Goal: Task Accomplishment & Management: Use online tool/utility

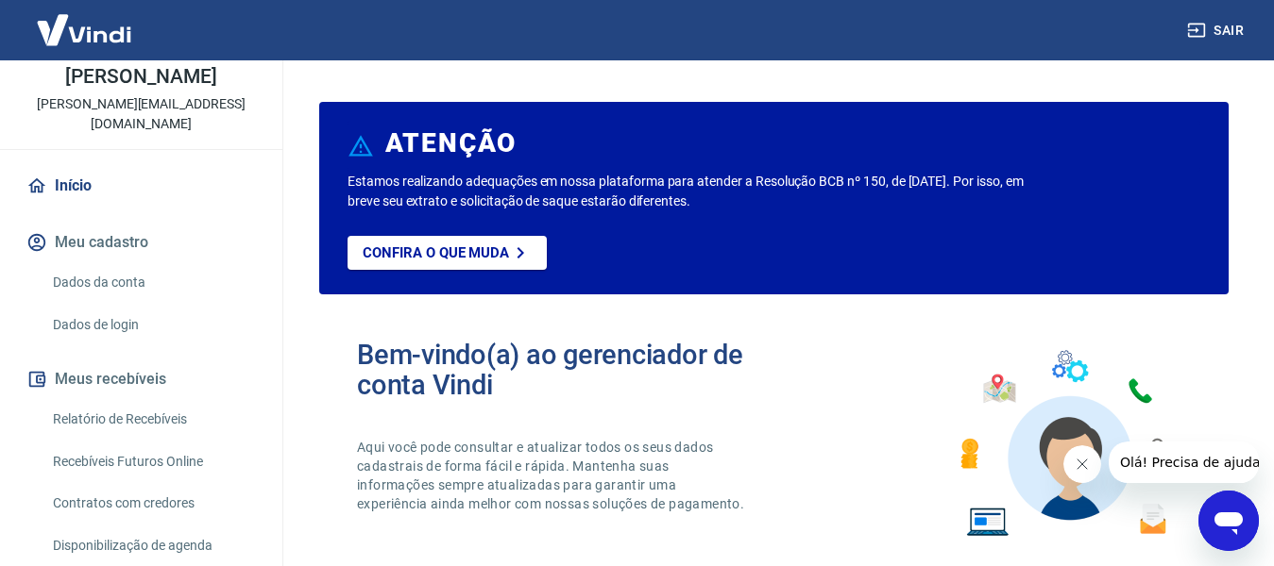
scroll to position [189, 0]
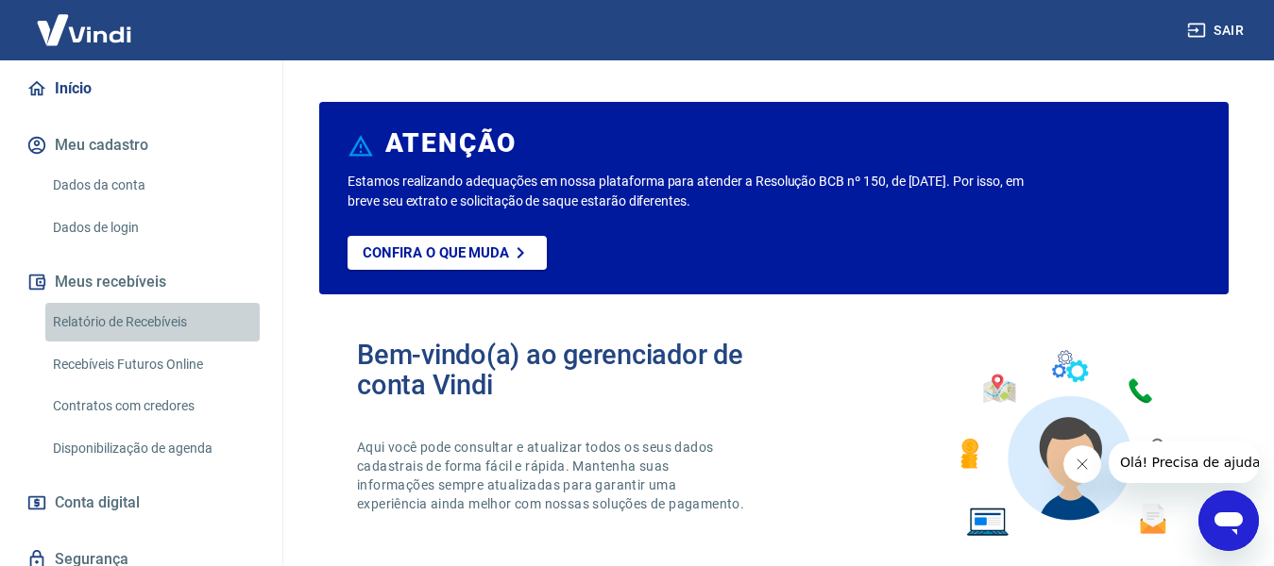
click at [171, 328] on link "Relatório de Recebíveis" at bounding box center [152, 322] width 214 height 39
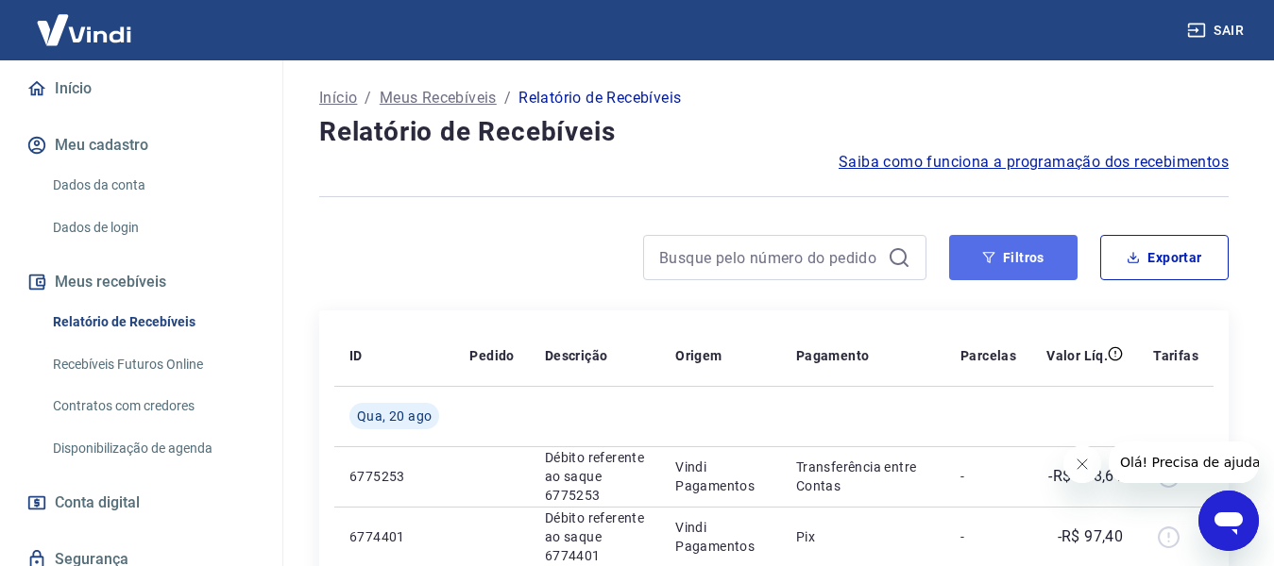
click at [986, 249] on button "Filtros" at bounding box center [1013, 257] width 128 height 45
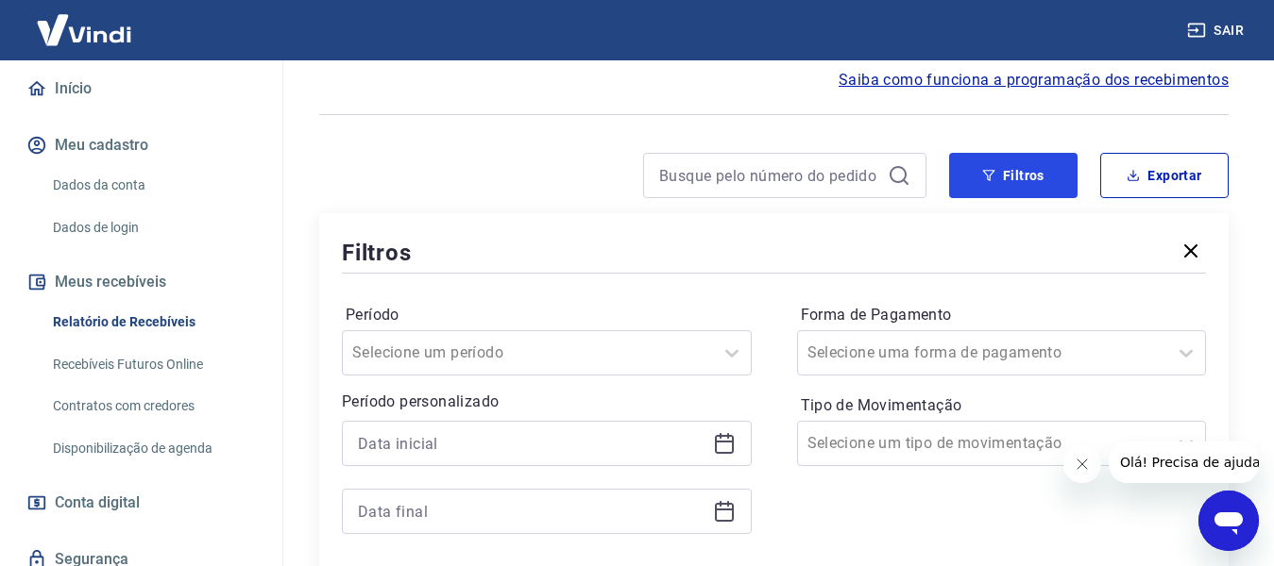
scroll to position [94, 0]
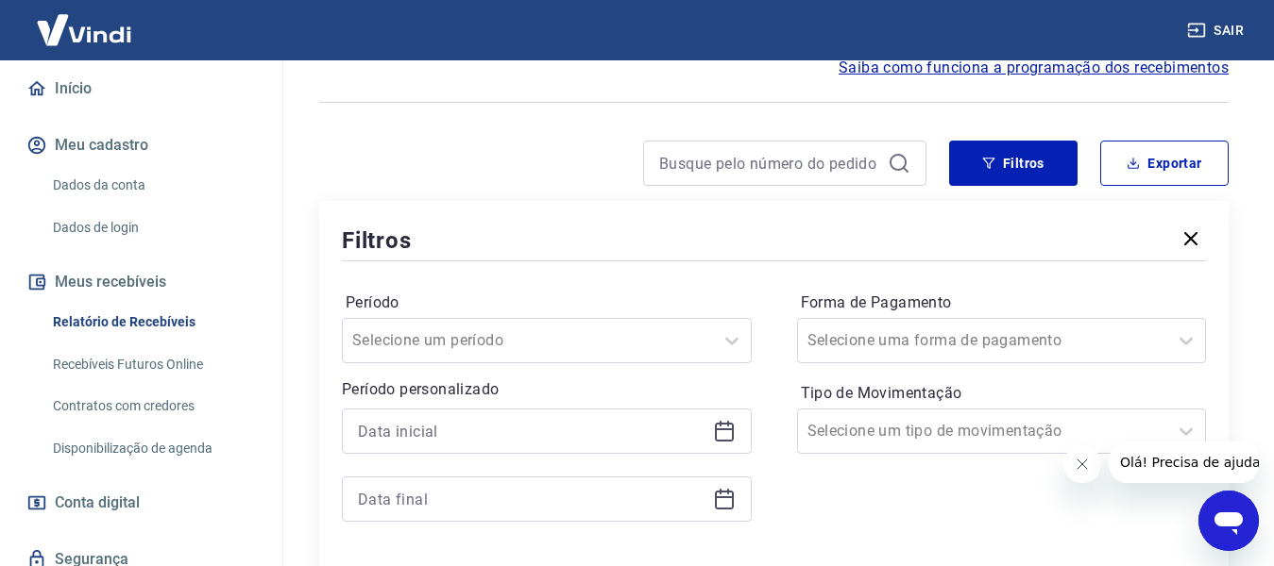
click at [721, 419] on div at bounding box center [547, 431] width 410 height 45
click at [722, 431] on icon at bounding box center [724, 430] width 19 height 2
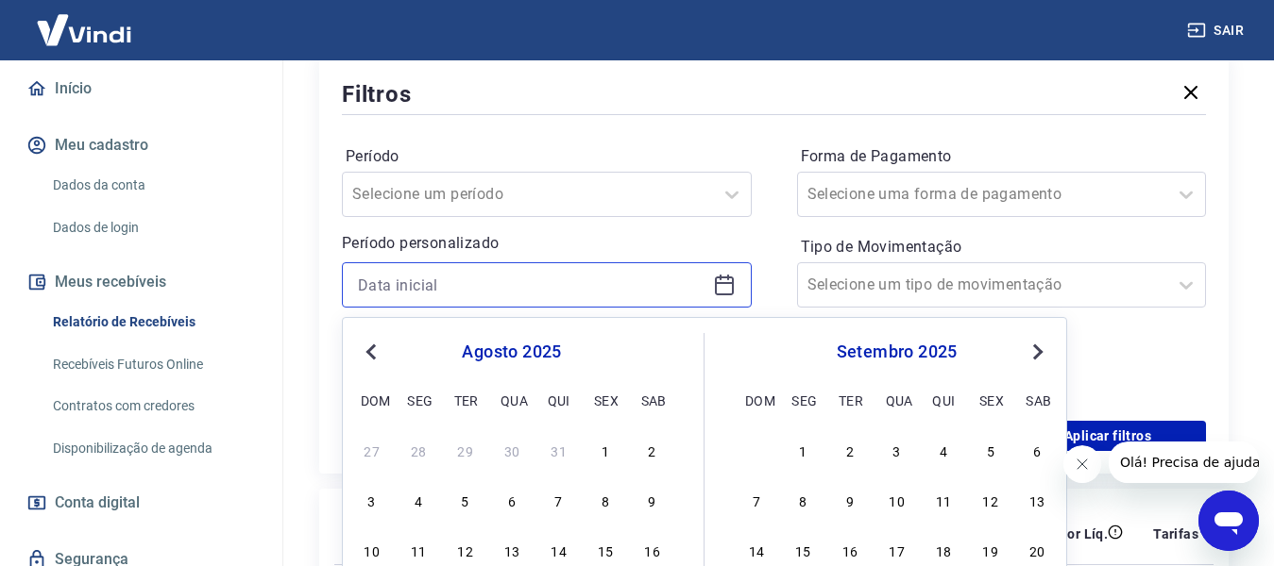
scroll to position [283, 0]
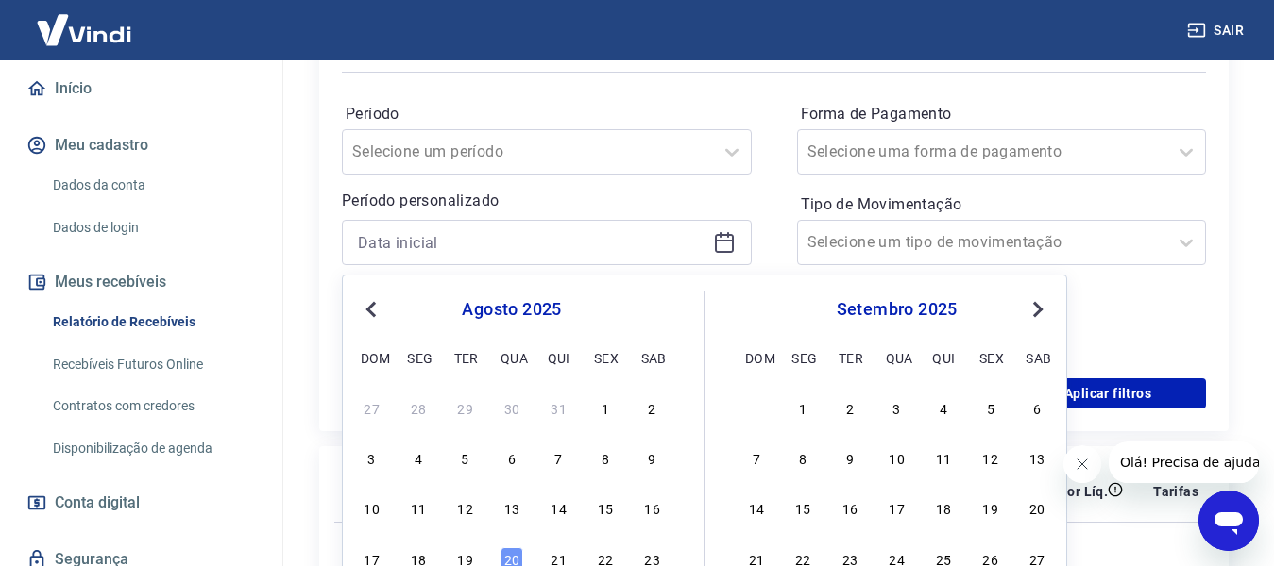
click at [615, 411] on div "1" at bounding box center [605, 408] width 23 height 23
type input "[DATE]"
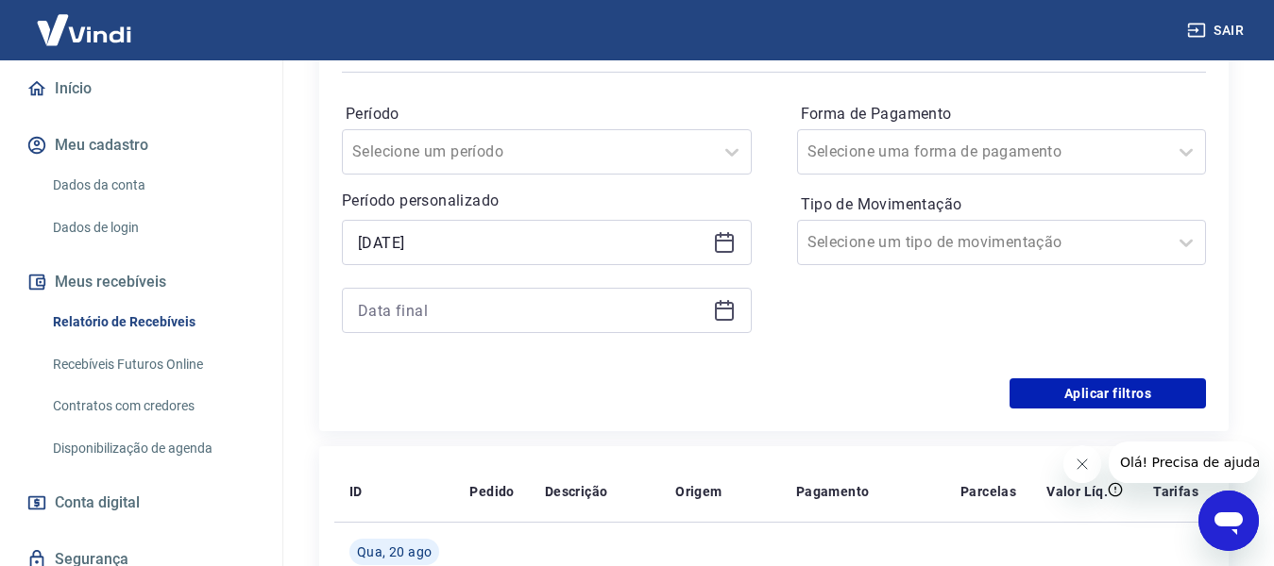
click at [719, 312] on icon at bounding box center [724, 310] width 23 height 23
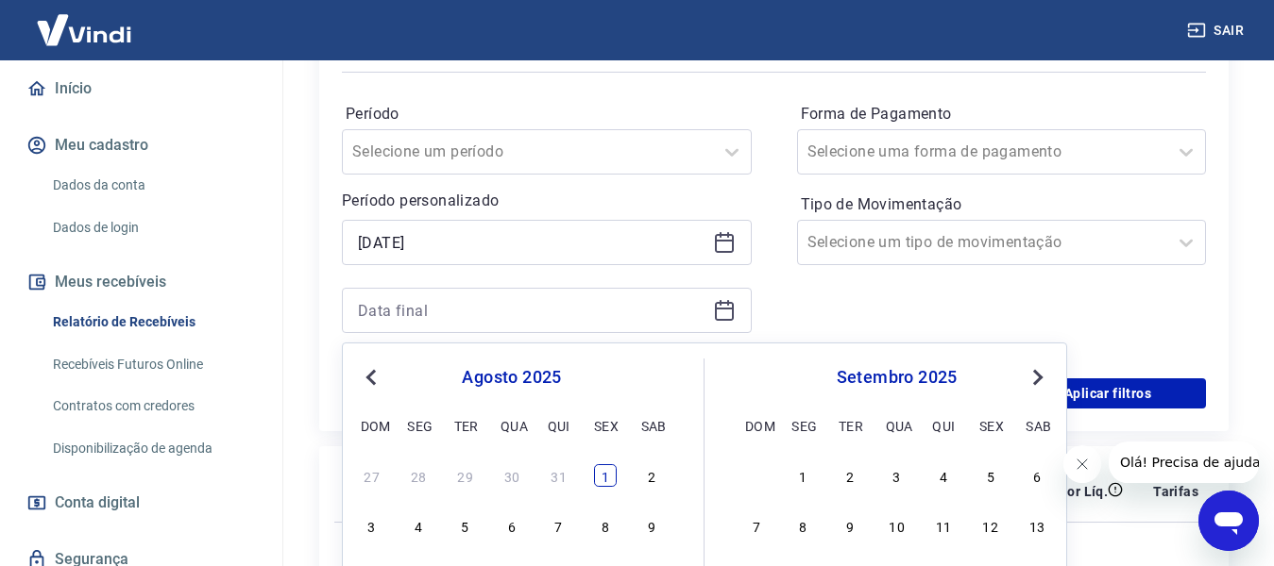
click at [602, 477] on div "1" at bounding box center [605, 476] width 23 height 23
click at [611, 474] on th "Descrição" at bounding box center [595, 492] width 130 height 60
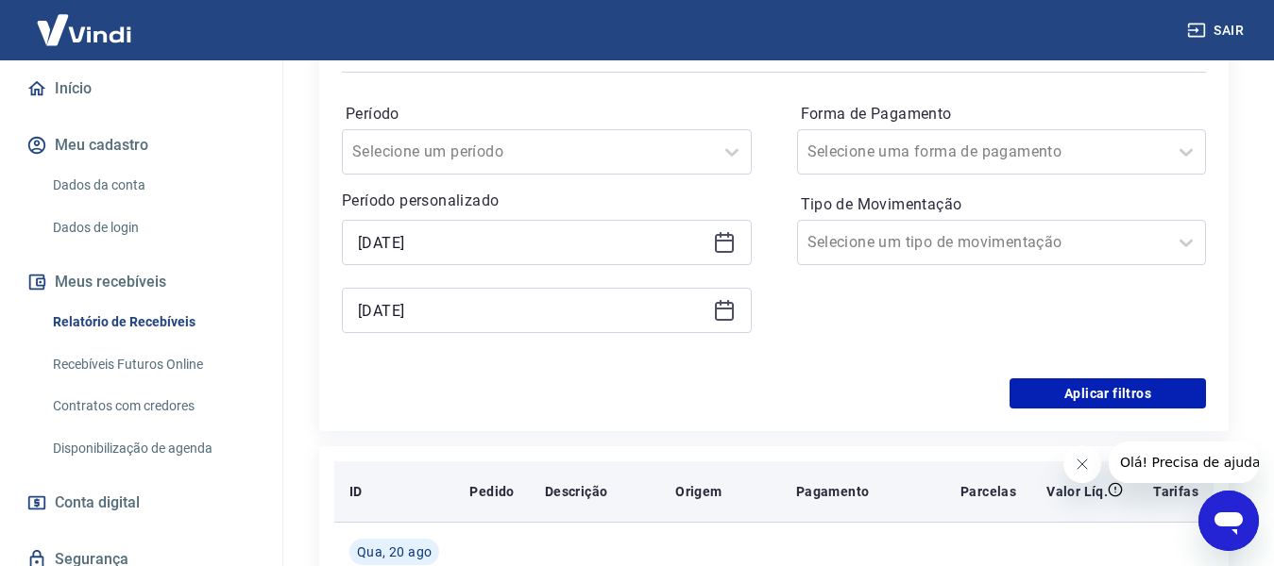
type input "[DATE]"
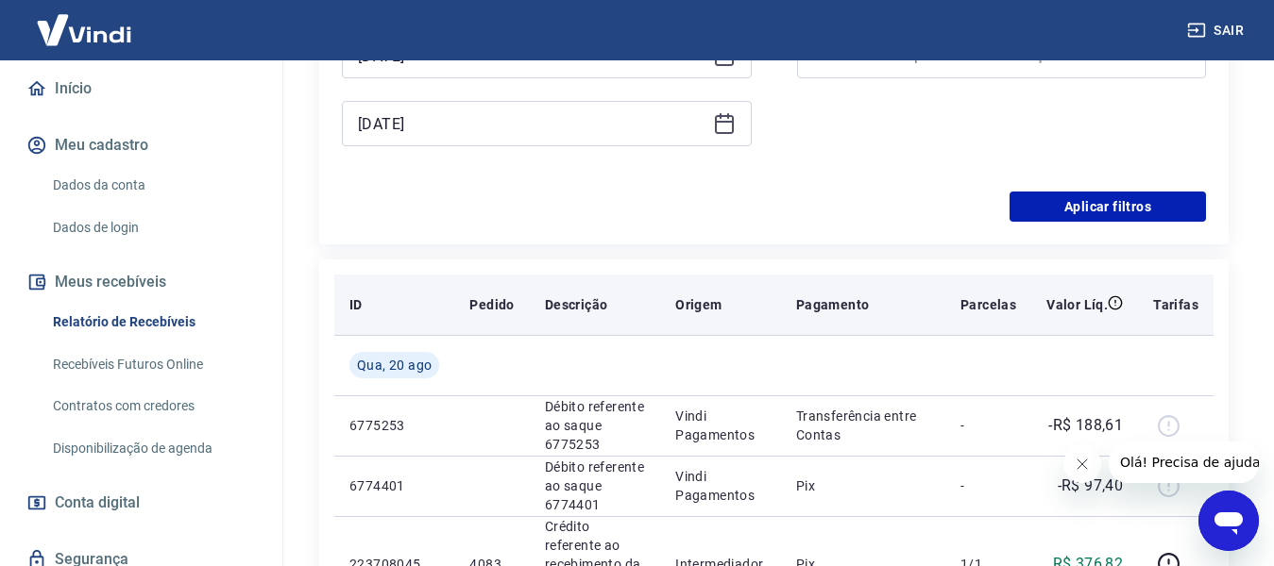
scroll to position [472, 0]
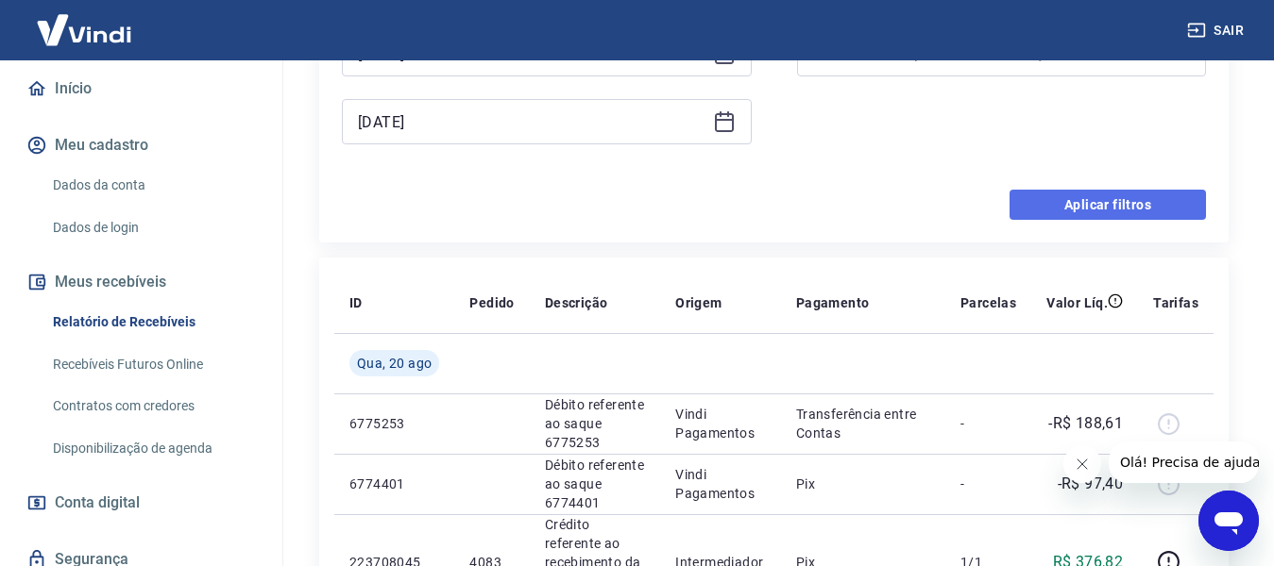
click at [1047, 213] on button "Aplicar filtros" at bounding box center [1107, 205] width 196 height 30
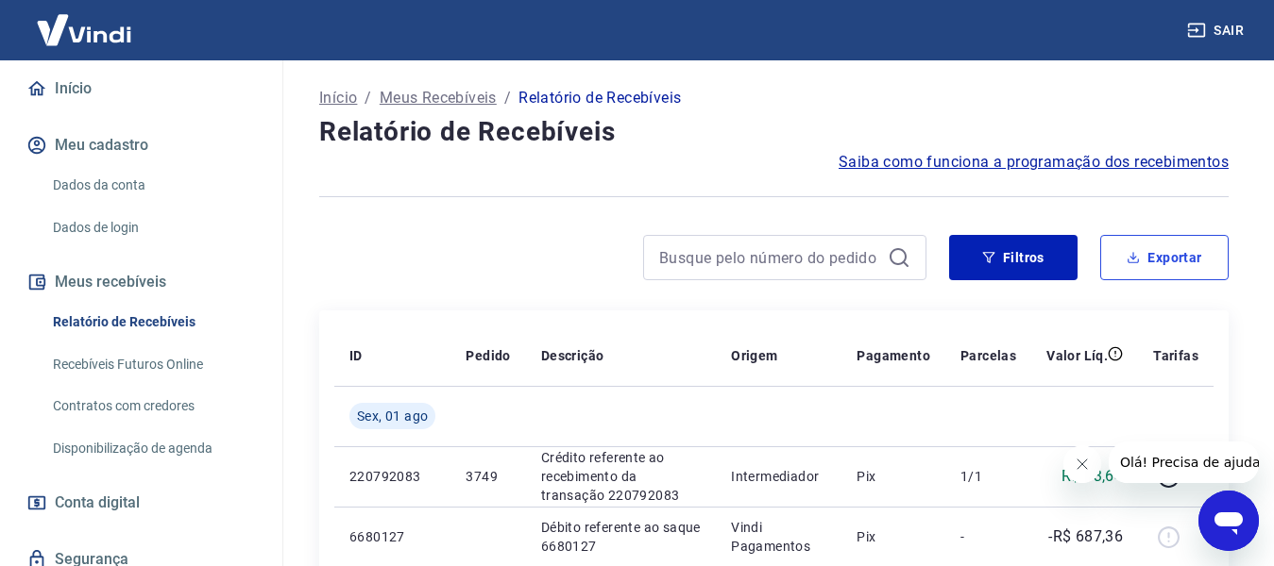
click at [1174, 245] on button "Exportar" at bounding box center [1164, 257] width 128 height 45
type input "[DATE]"
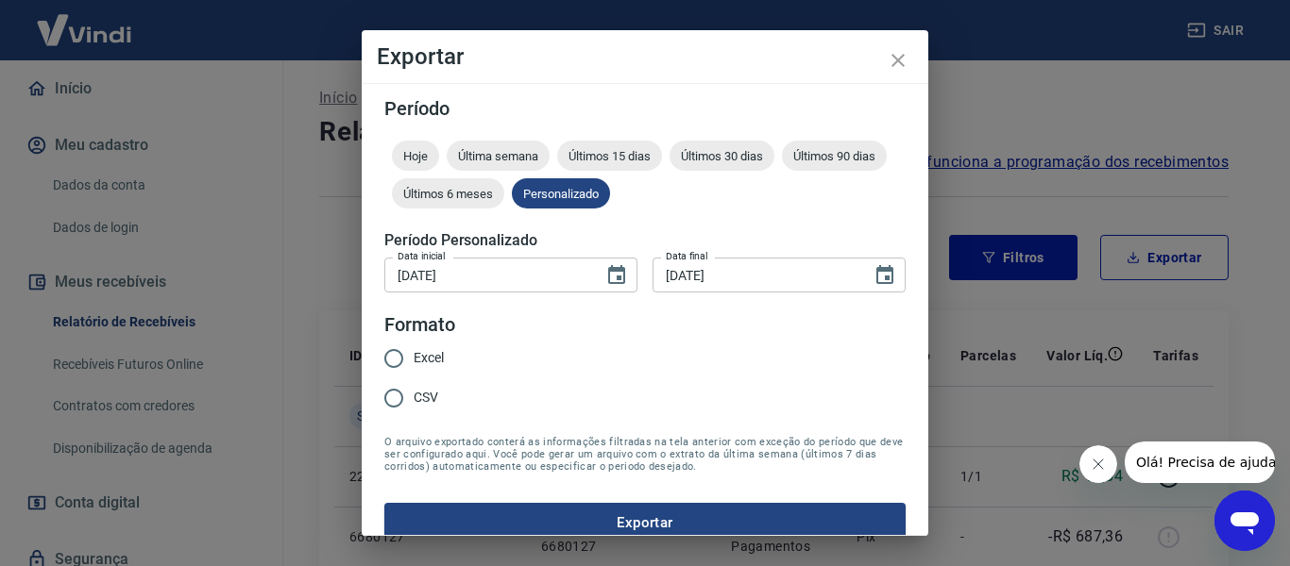
click at [396, 353] on input "Excel" at bounding box center [394, 359] width 40 height 40
radio input "true"
click at [602, 514] on button "Exportar" at bounding box center [644, 523] width 521 height 40
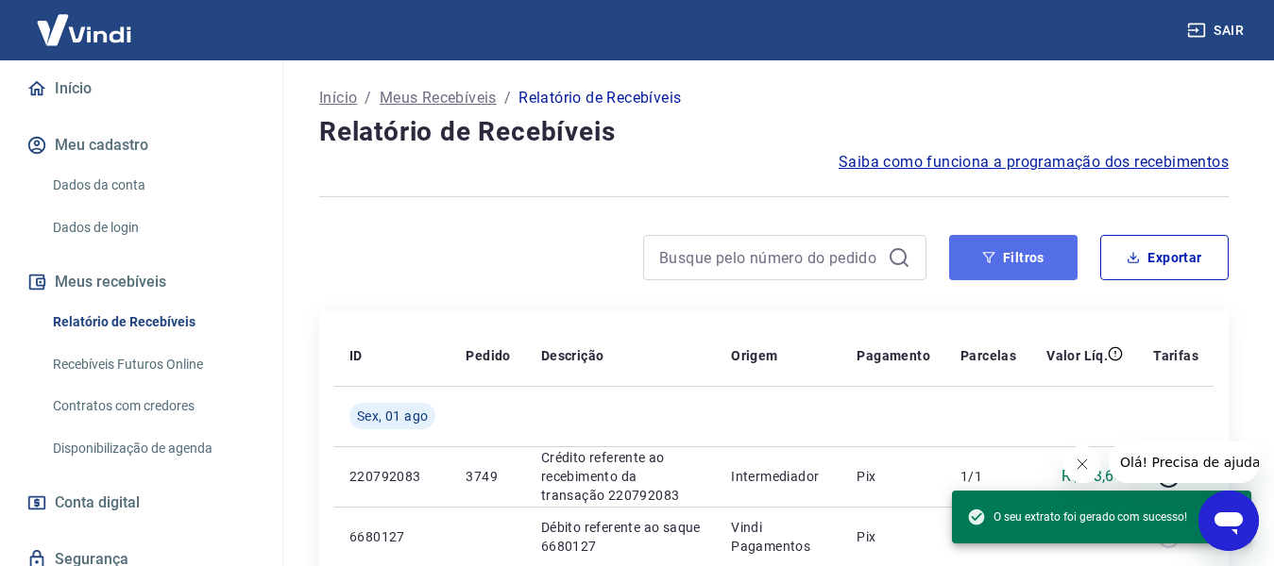
click at [1024, 245] on button "Filtros" at bounding box center [1013, 257] width 128 height 45
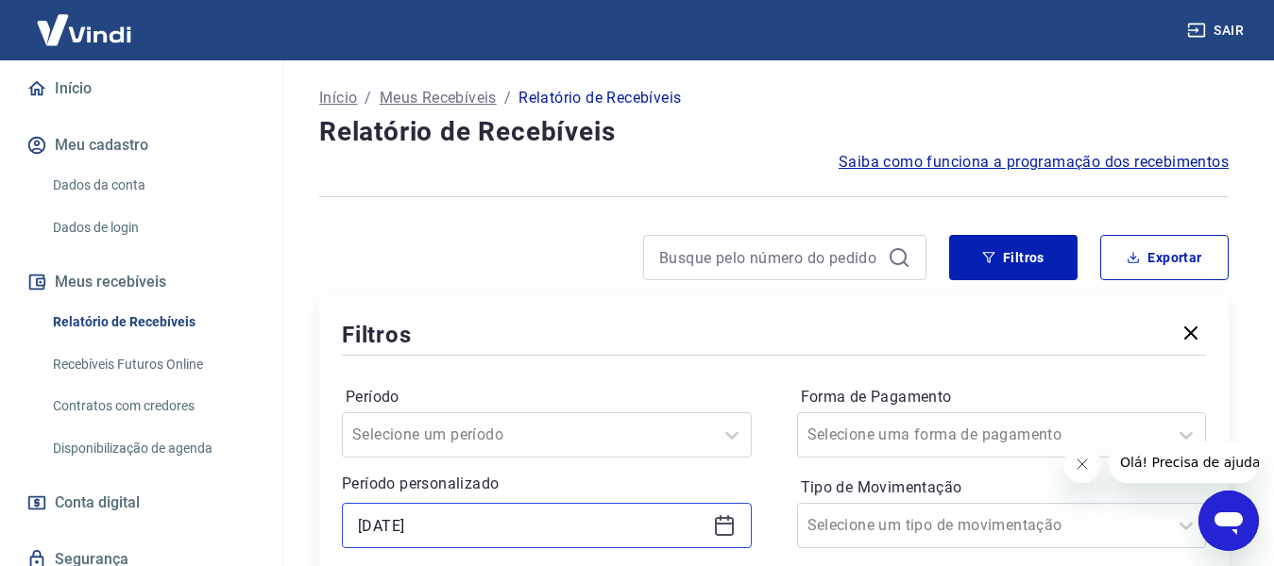
click at [459, 522] on input "[DATE]" at bounding box center [531, 526] width 347 height 28
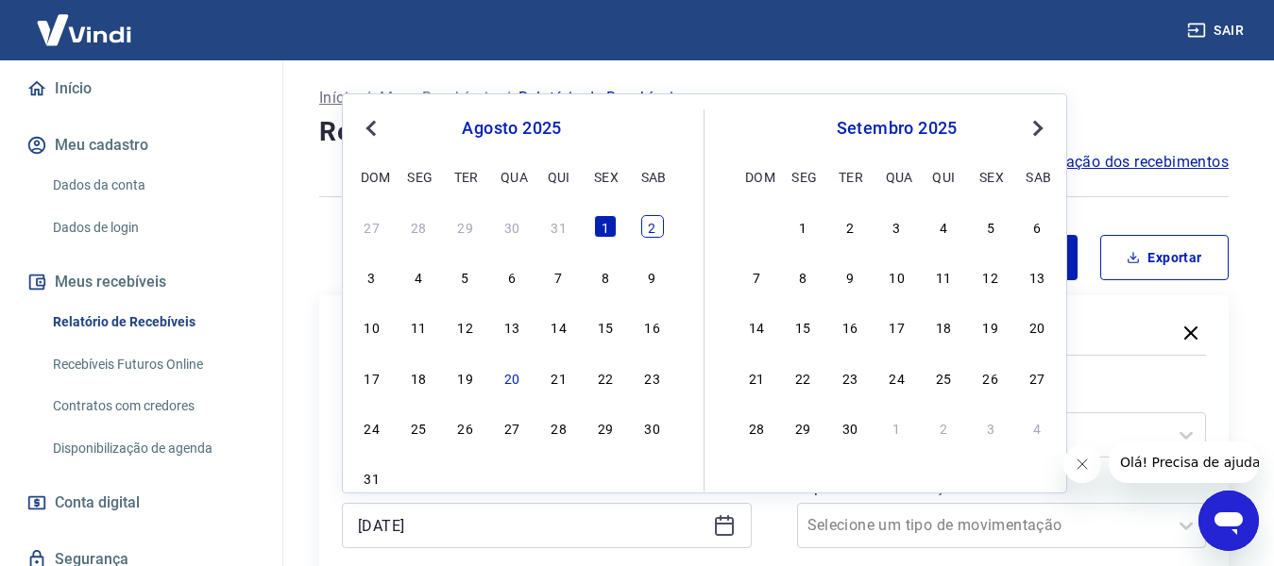
click at [647, 226] on div "2" at bounding box center [652, 226] width 23 height 23
type input "[DATE]"
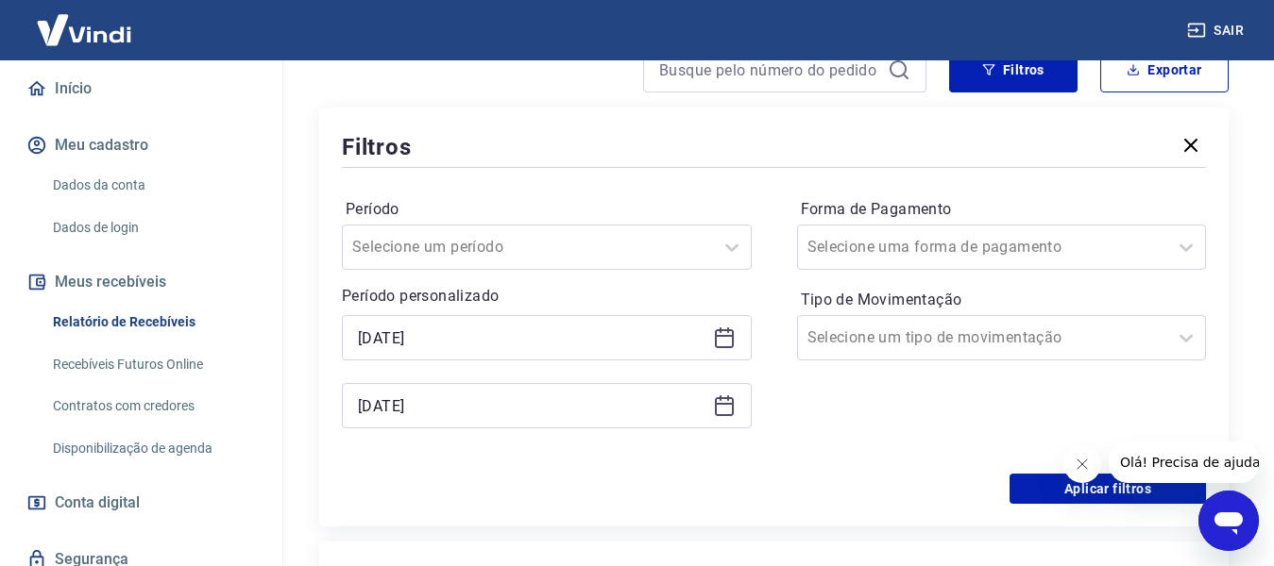
scroll to position [189, 0]
click at [728, 400] on icon at bounding box center [724, 405] width 23 height 23
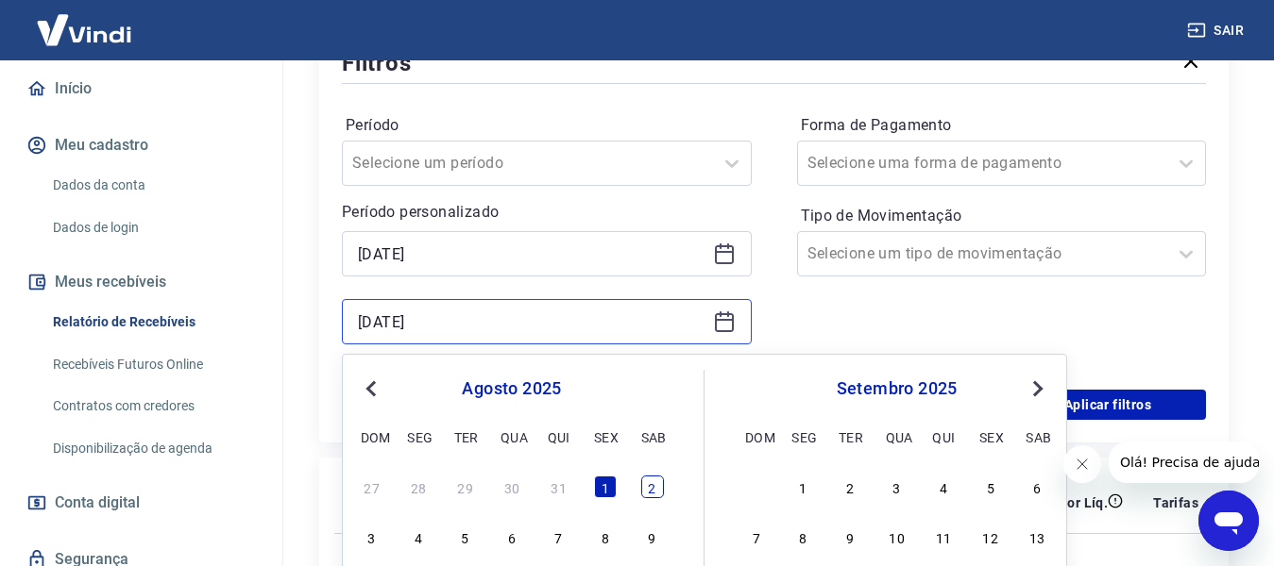
scroll to position [283, 0]
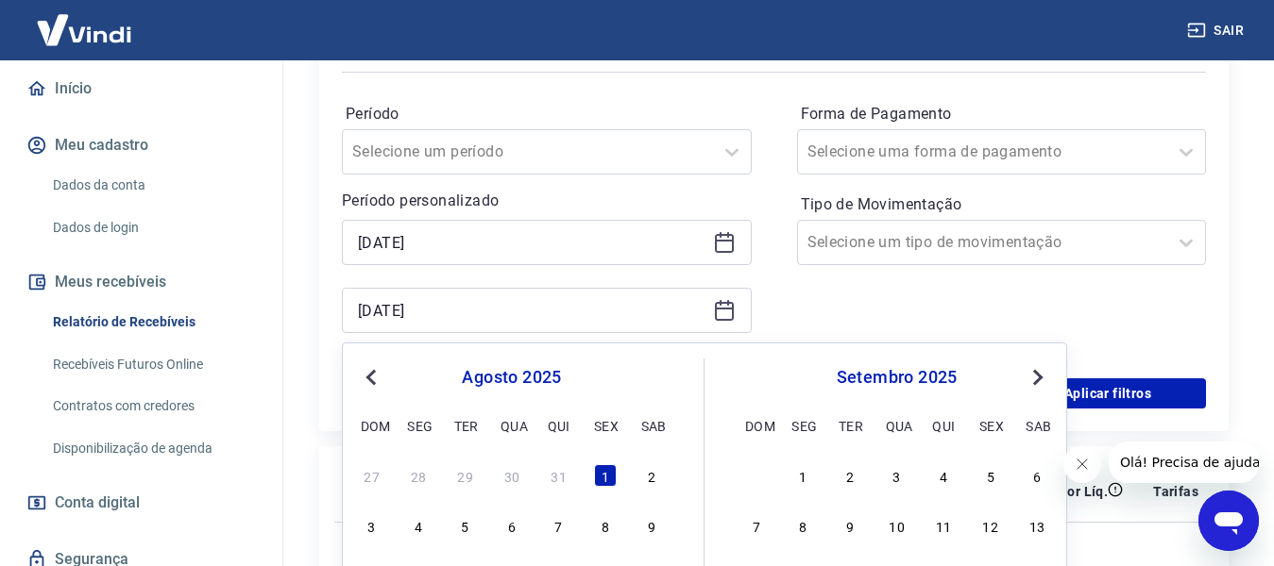
click at [654, 465] on div "2" at bounding box center [652, 476] width 23 height 23
type input "[DATE]"
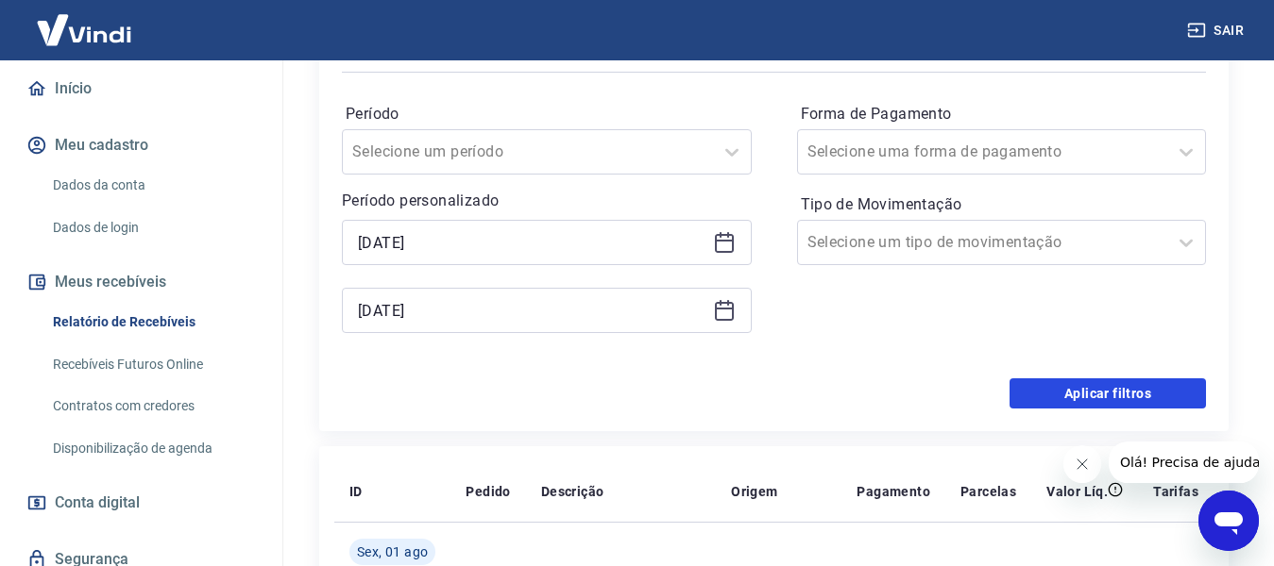
click at [1141, 407] on button "Aplicar filtros" at bounding box center [1107, 394] width 196 height 30
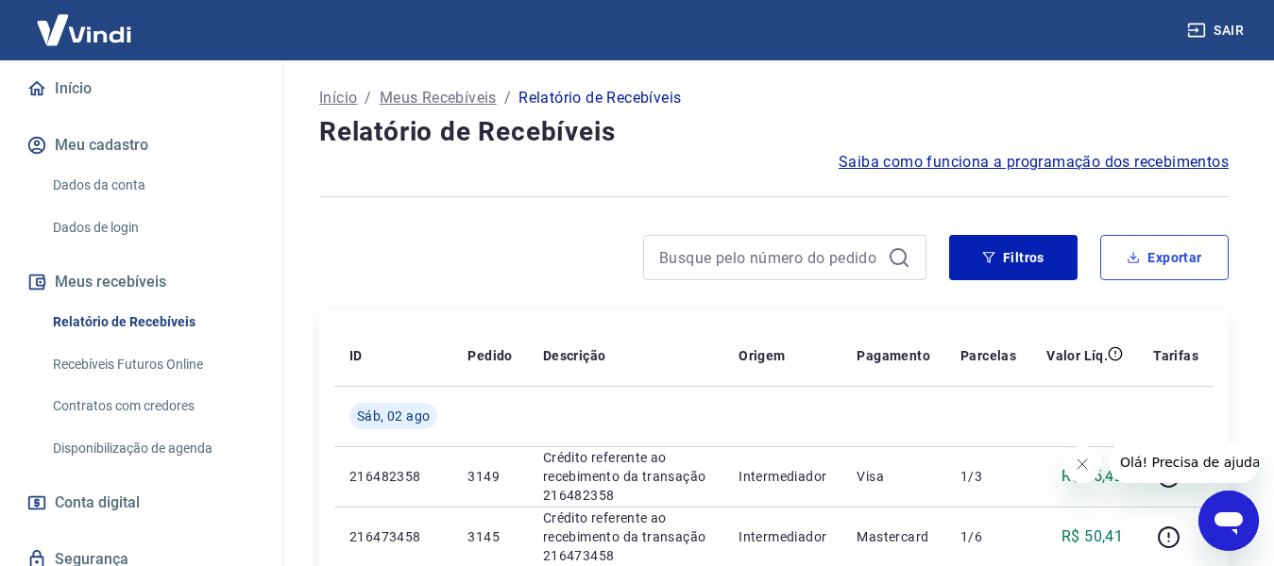
click at [1153, 251] on button "Exportar" at bounding box center [1164, 257] width 128 height 45
type input "[DATE]"
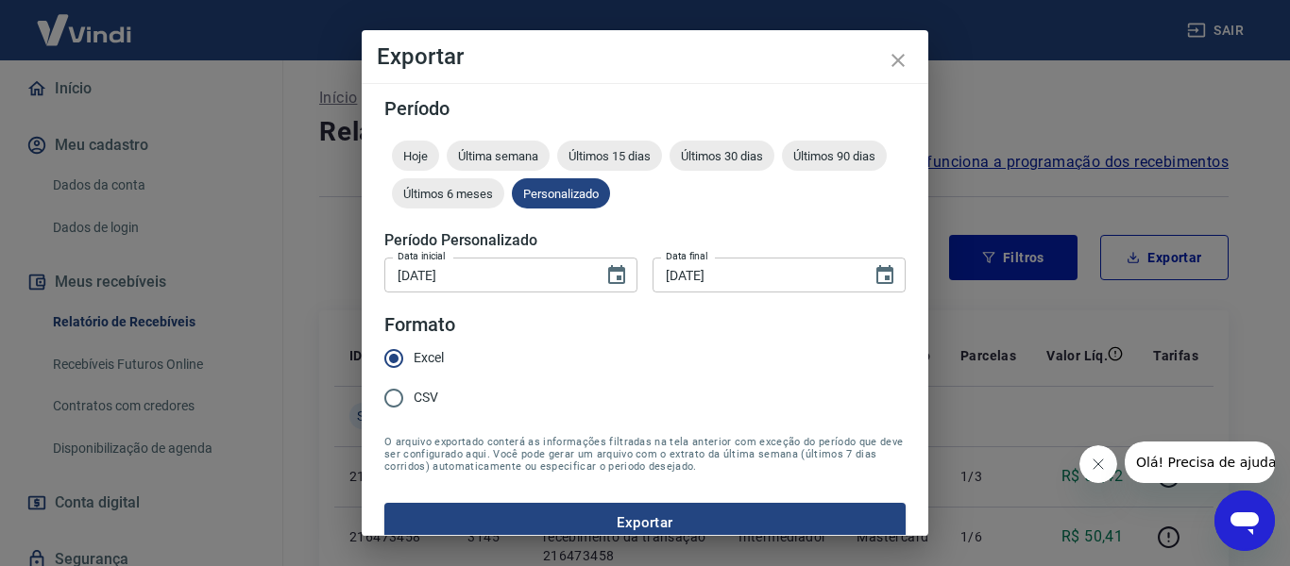
click at [562, 526] on button "Exportar" at bounding box center [644, 523] width 521 height 40
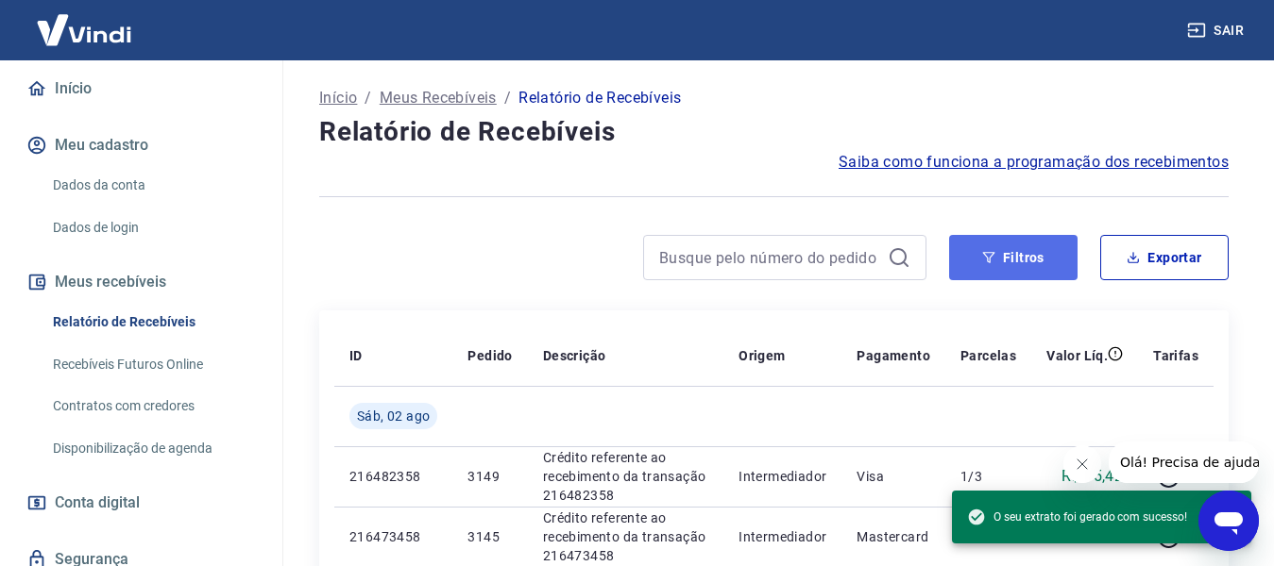
click at [986, 262] on icon "button" at bounding box center [988, 257] width 13 height 13
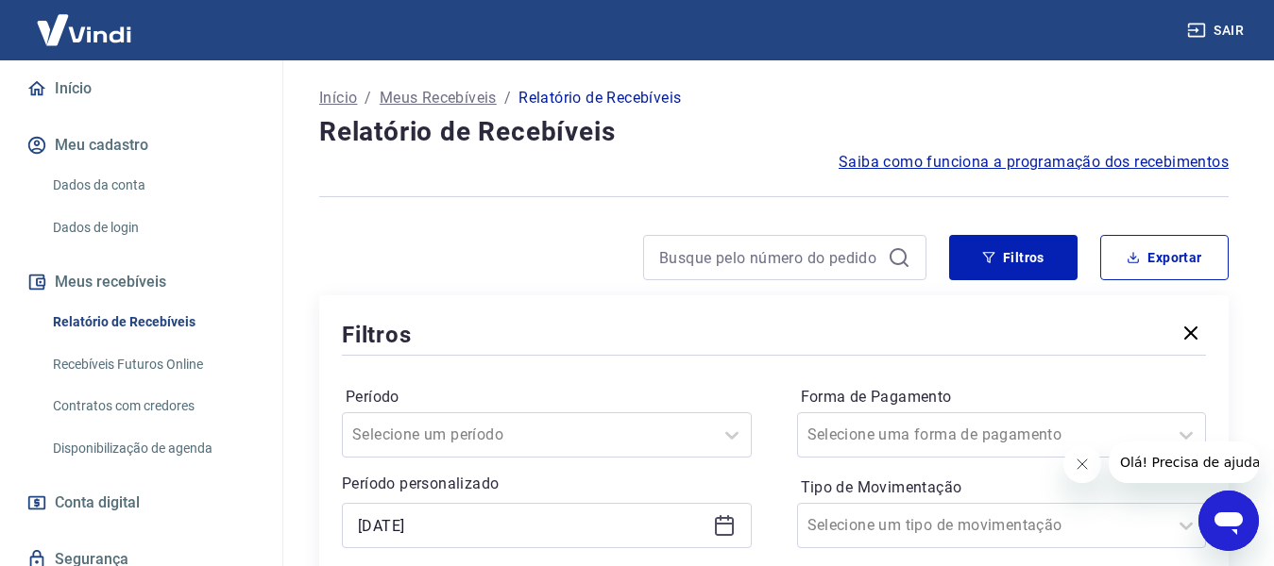
click at [739, 524] on div "[DATE]" at bounding box center [547, 525] width 410 height 45
click at [724, 521] on icon at bounding box center [724, 526] width 23 height 23
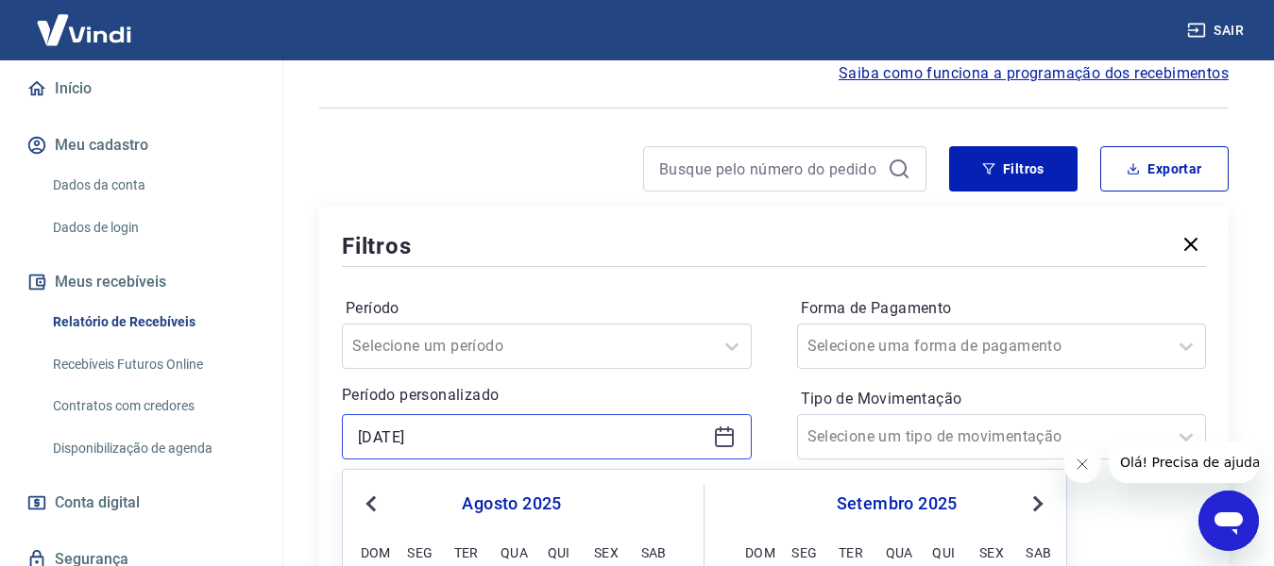
scroll to position [94, 0]
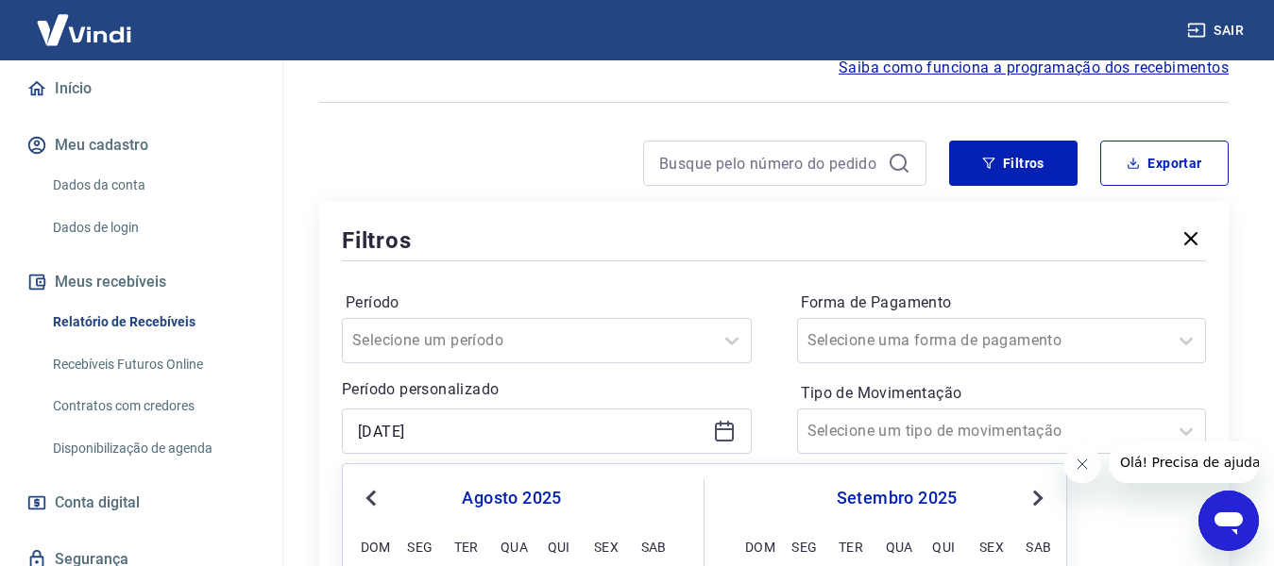
click at [725, 431] on icon at bounding box center [724, 431] width 23 height 23
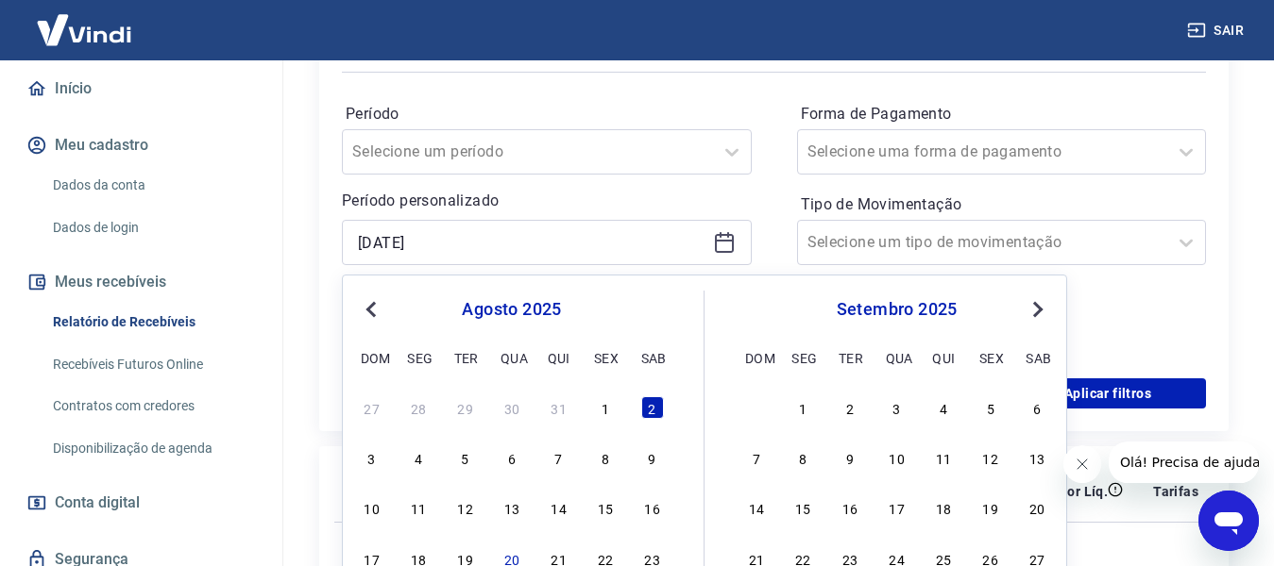
drag, startPoint x: 380, startPoint y: 456, endPoint x: 384, endPoint y: 447, distance: 10.2
click at [380, 456] on div "3" at bounding box center [372, 458] width 23 height 23
type input "[DATE]"
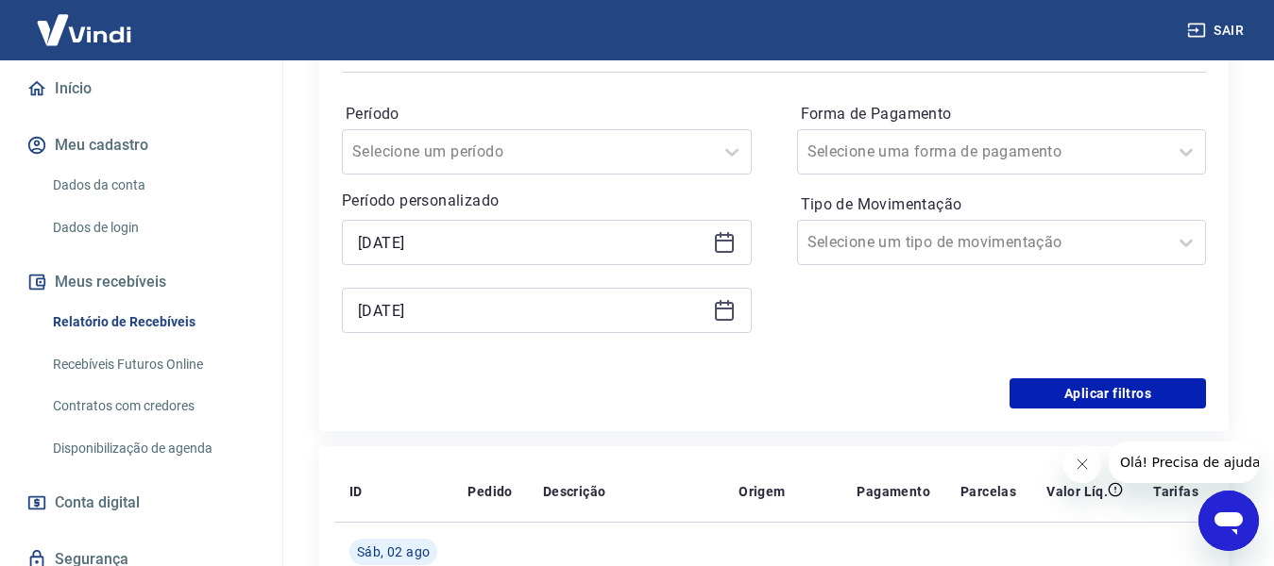
click at [724, 315] on icon at bounding box center [724, 310] width 23 height 23
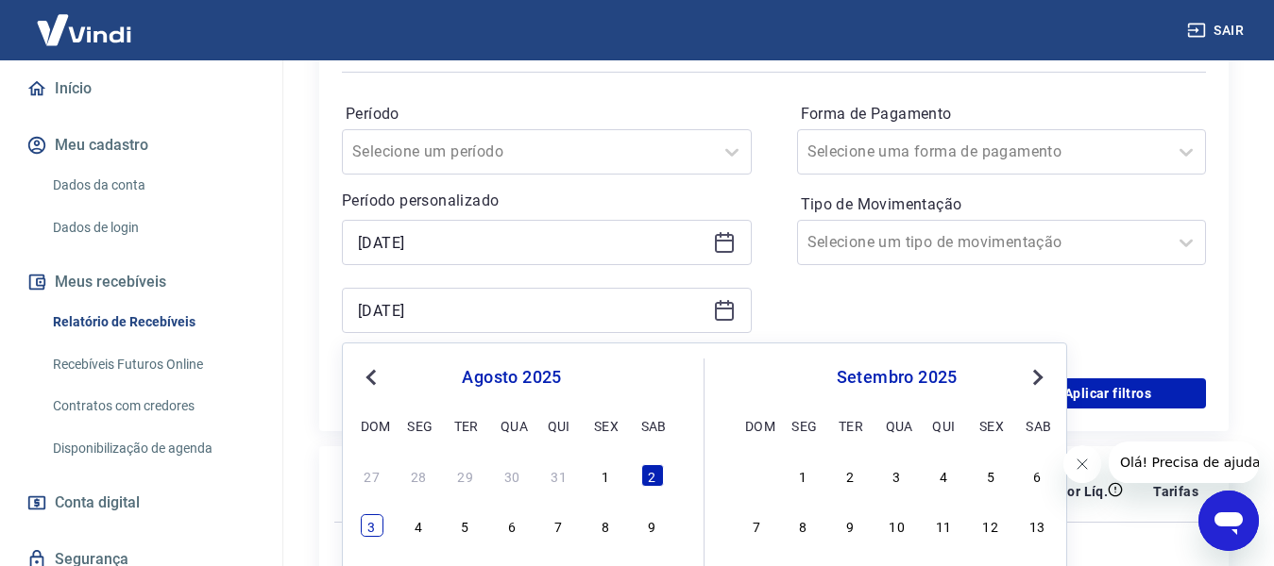
click at [371, 527] on div "3" at bounding box center [372, 526] width 23 height 23
type input "[DATE]"
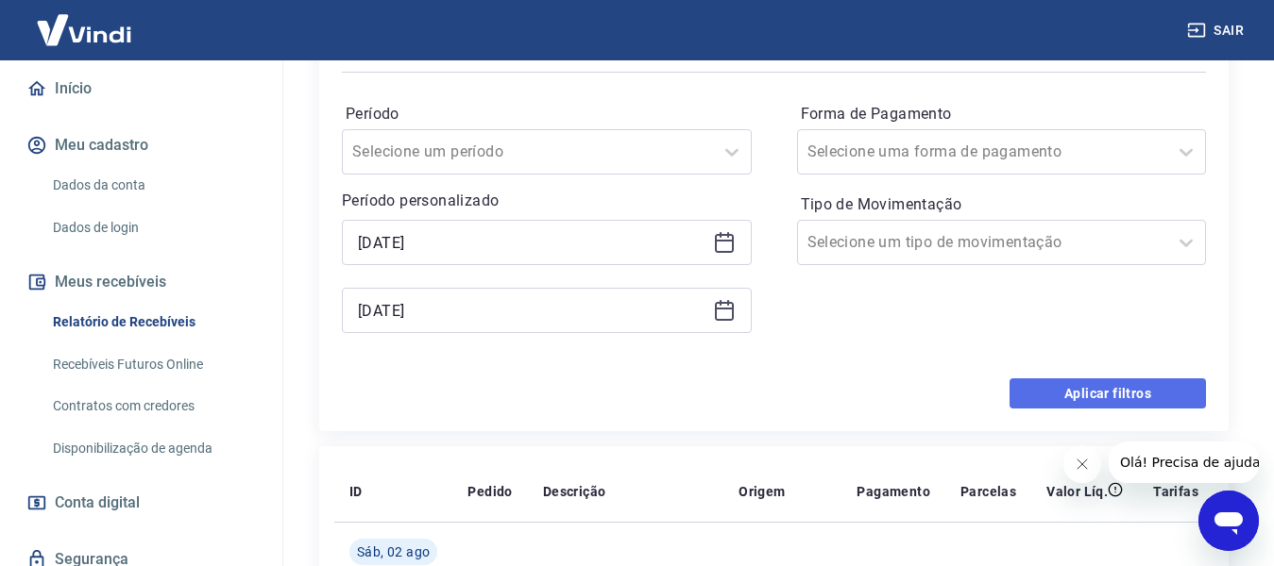
click at [1059, 395] on button "Aplicar filtros" at bounding box center [1107, 394] width 196 height 30
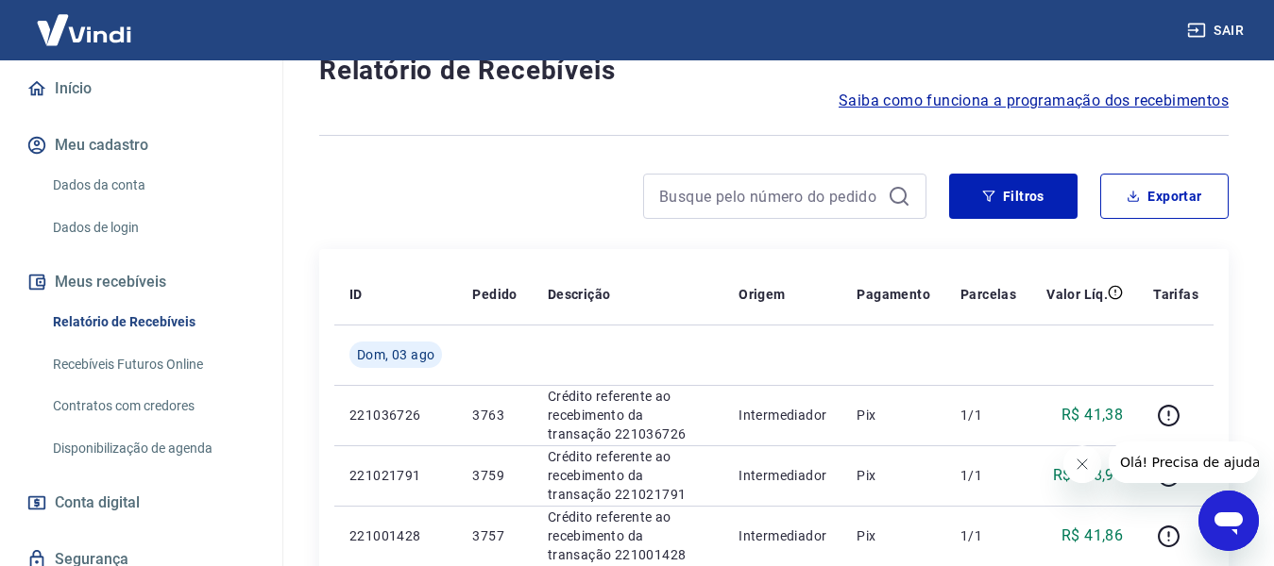
scroll to position [94, 0]
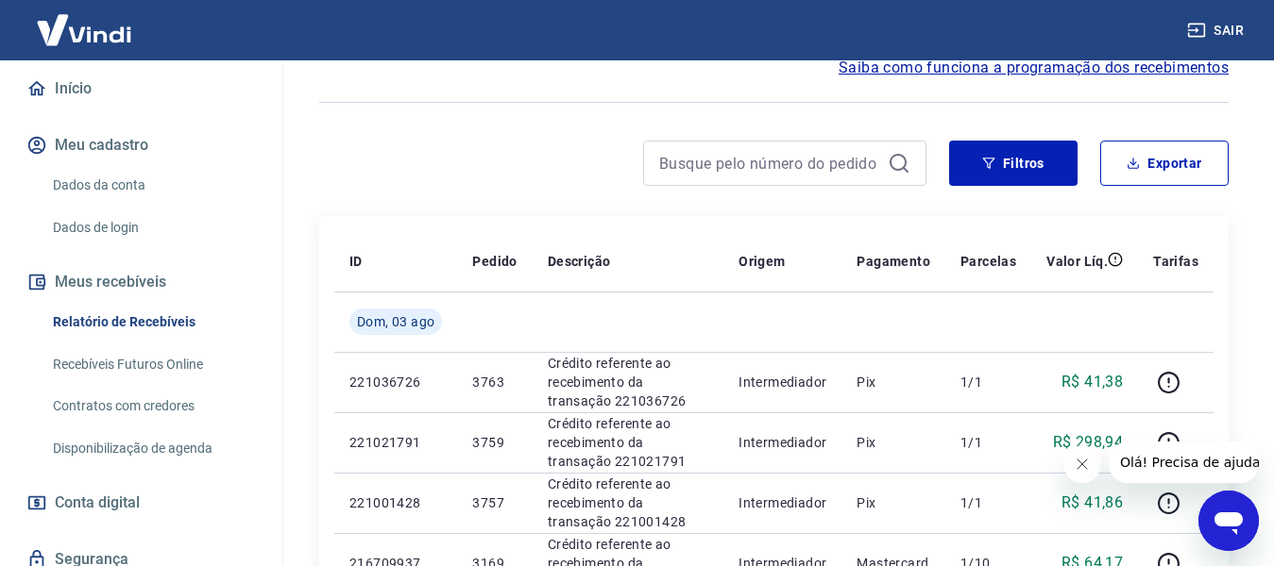
click at [1164, 189] on div "Filtros Exportar" at bounding box center [773, 171] width 909 height 60
click at [1154, 169] on button "Exportar" at bounding box center [1164, 163] width 128 height 45
type input "[DATE]"
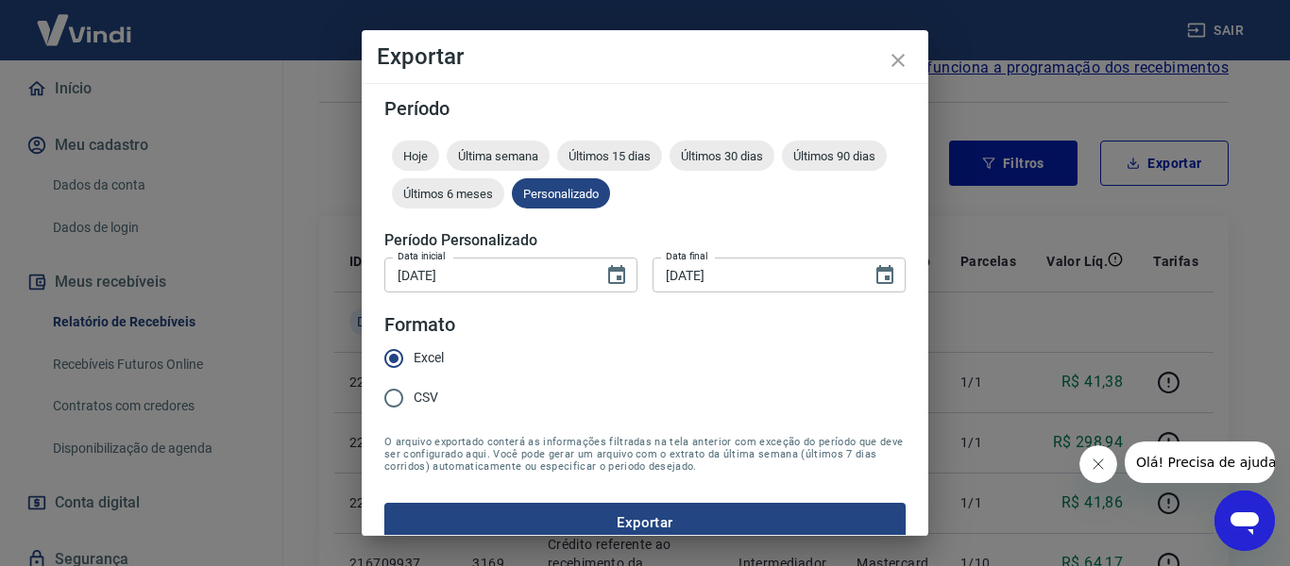
click at [609, 506] on button "Exportar" at bounding box center [644, 523] width 521 height 40
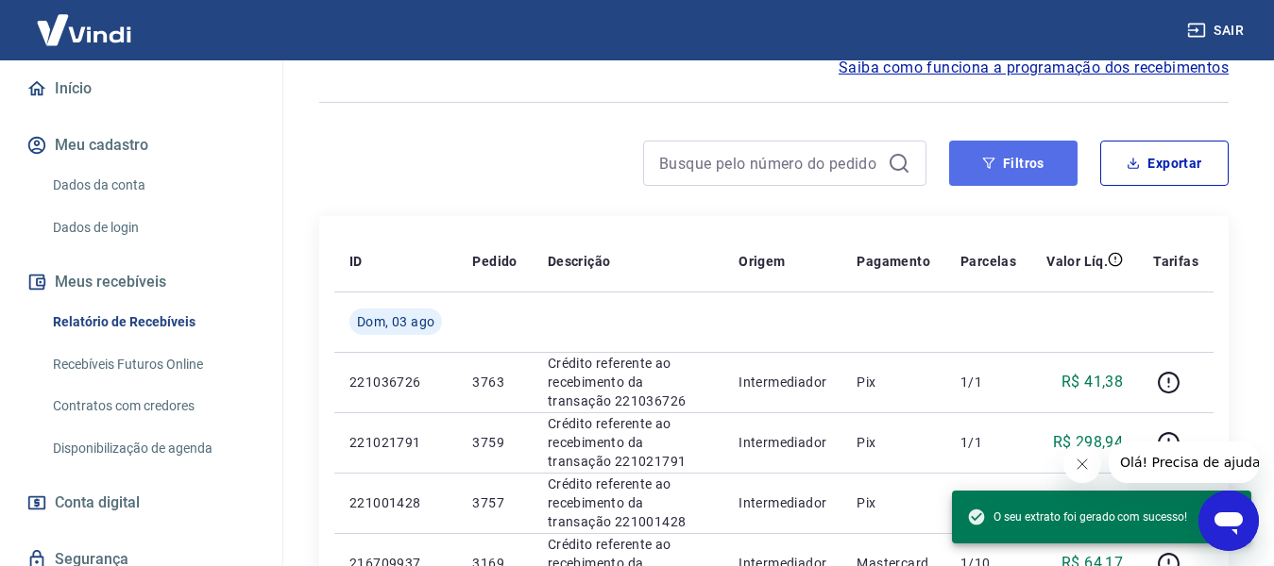
click at [1059, 176] on button "Filtros" at bounding box center [1013, 163] width 128 height 45
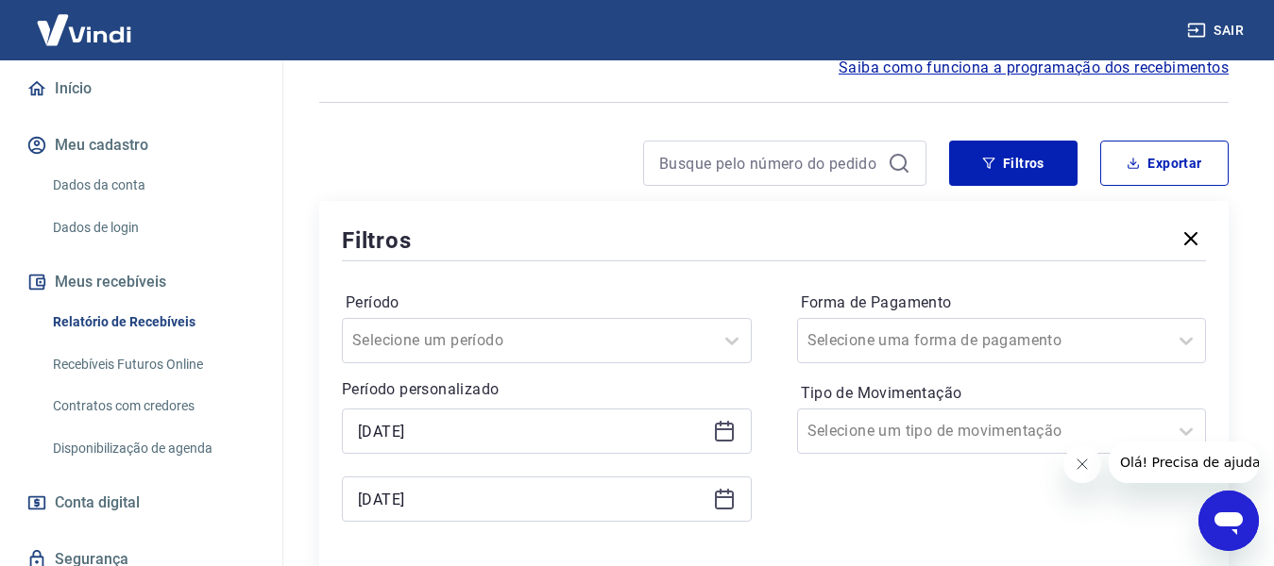
click at [734, 418] on div "[DATE]" at bounding box center [547, 431] width 410 height 45
click at [724, 430] on icon at bounding box center [724, 430] width 19 height 2
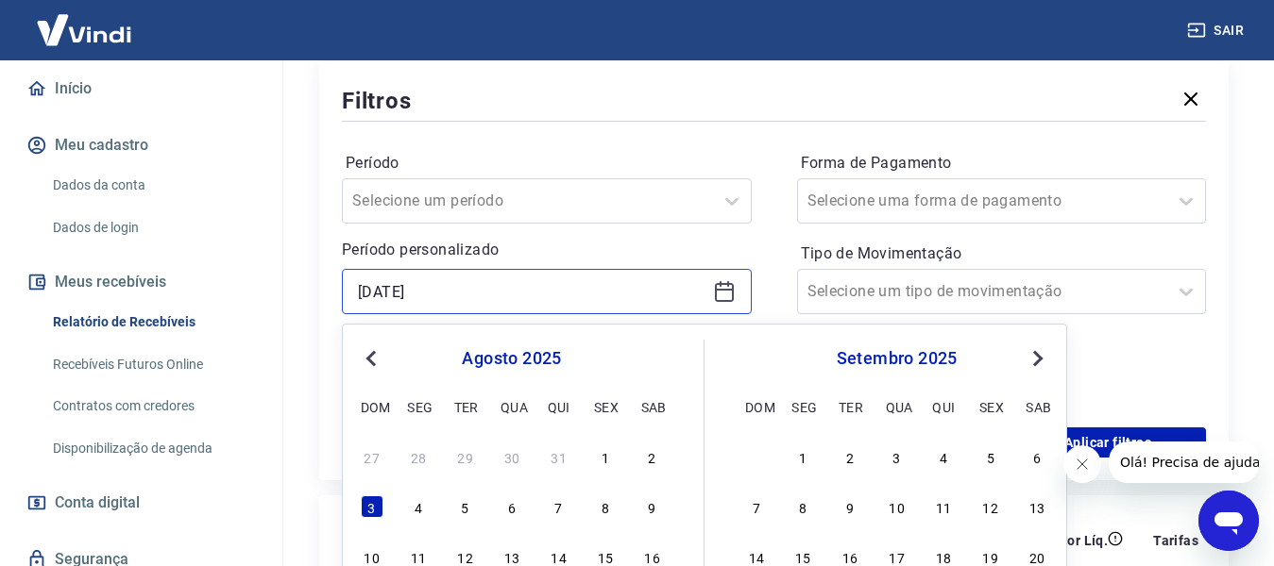
scroll to position [283, 0]
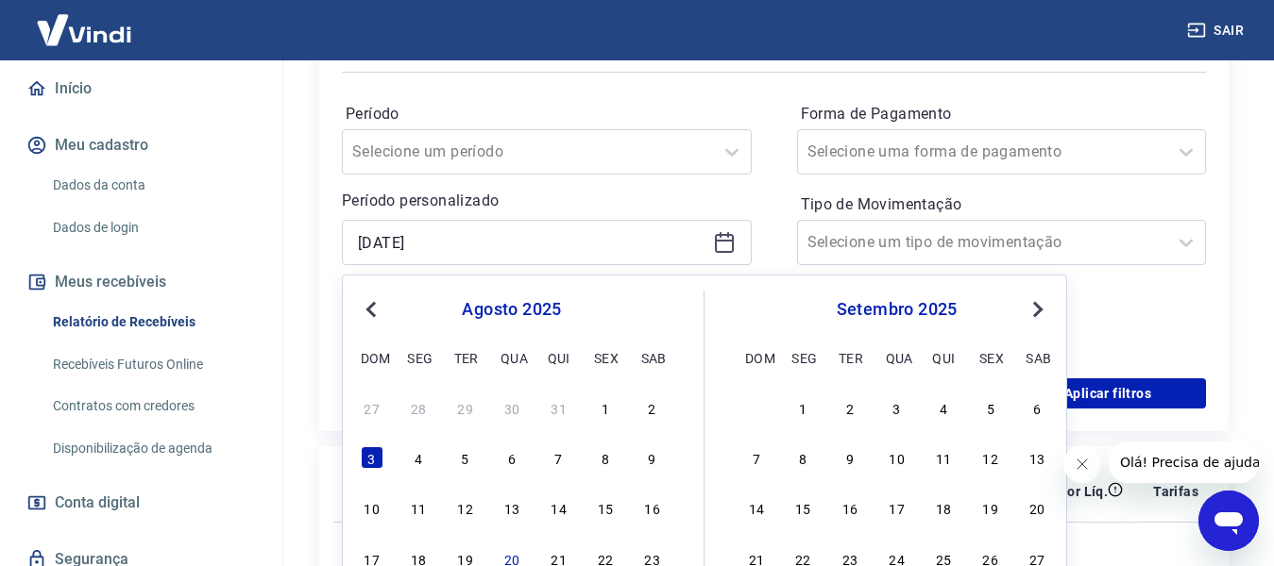
click at [420, 446] on div "3 4 5 6 7 8 9" at bounding box center [512, 458] width 308 height 27
click at [421, 465] on div "4" at bounding box center [418, 458] width 23 height 23
type input "[DATE]"
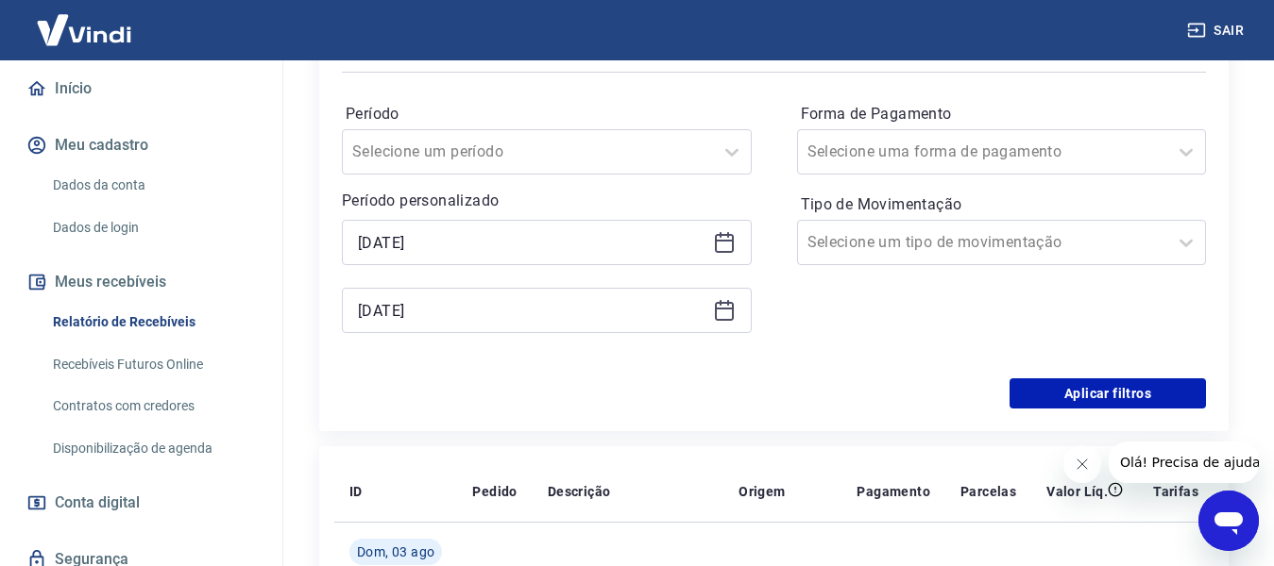
click at [735, 312] on icon at bounding box center [724, 310] width 23 height 23
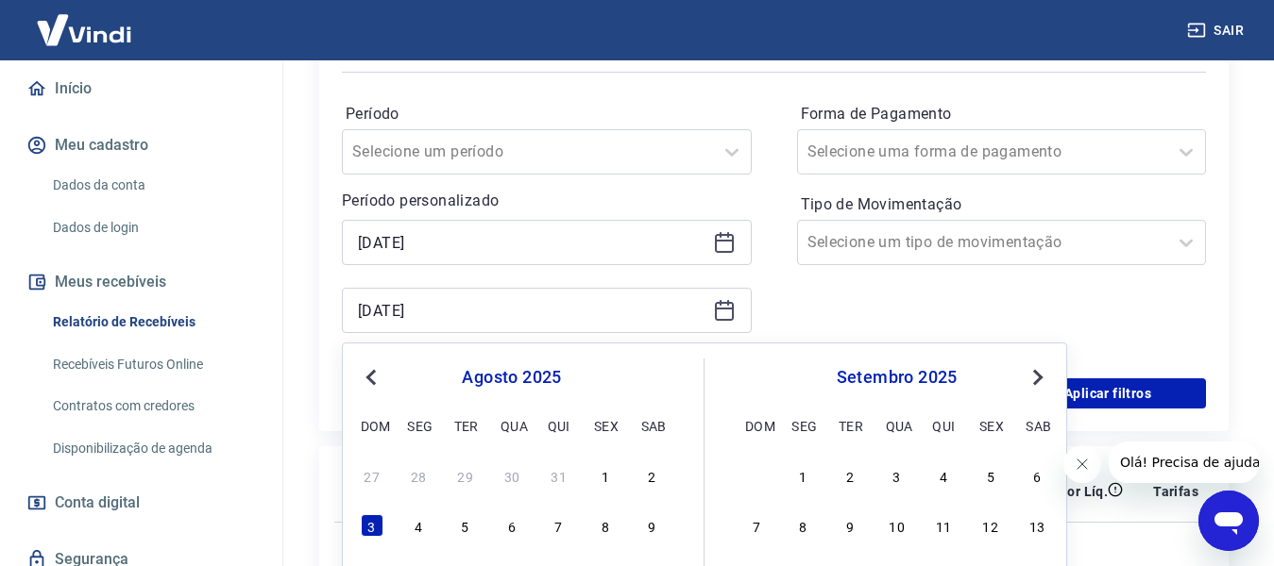
click at [423, 526] on div "4" at bounding box center [418, 526] width 23 height 23
type input "[DATE]"
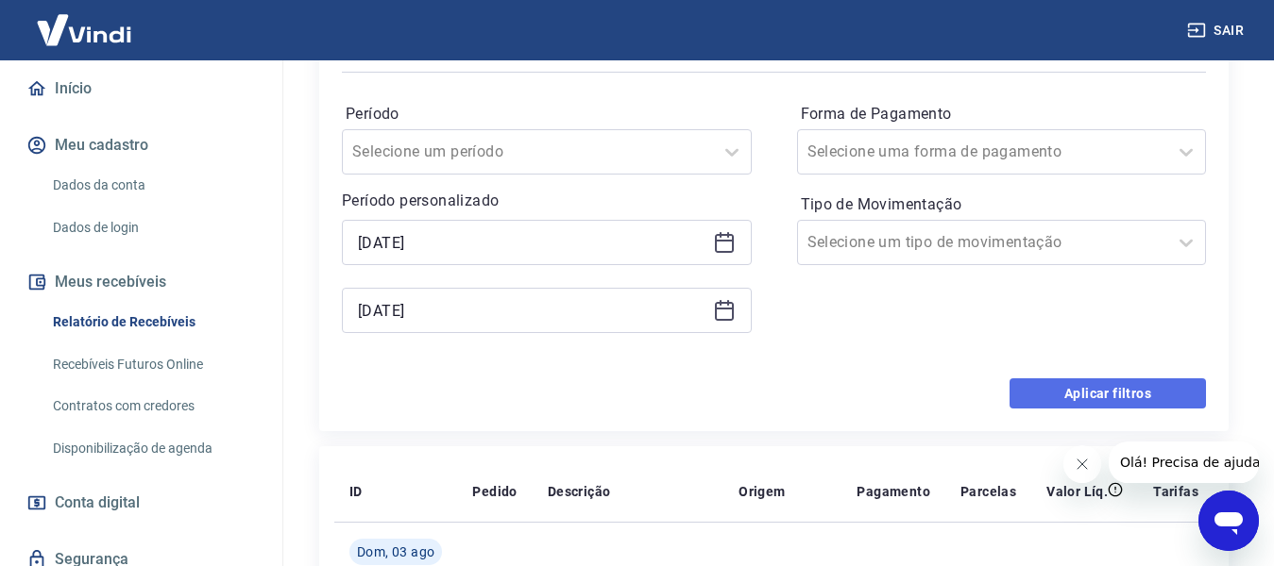
click at [1104, 402] on button "Aplicar filtros" at bounding box center [1107, 394] width 196 height 30
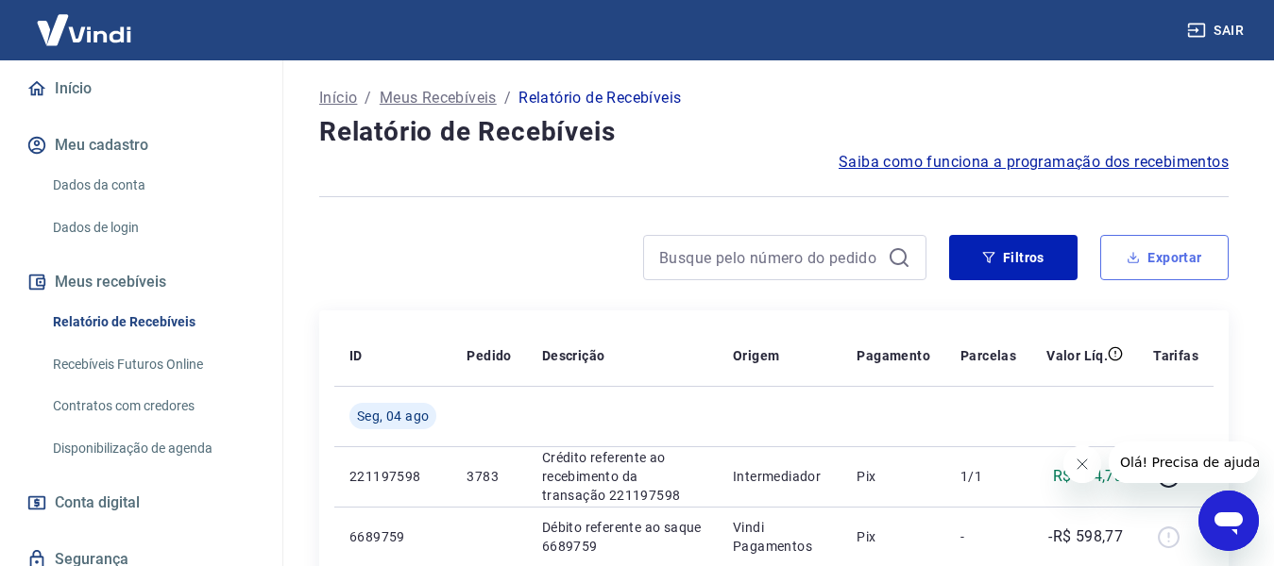
click at [1137, 260] on icon "button" at bounding box center [1132, 257] width 13 height 13
type input "[DATE]"
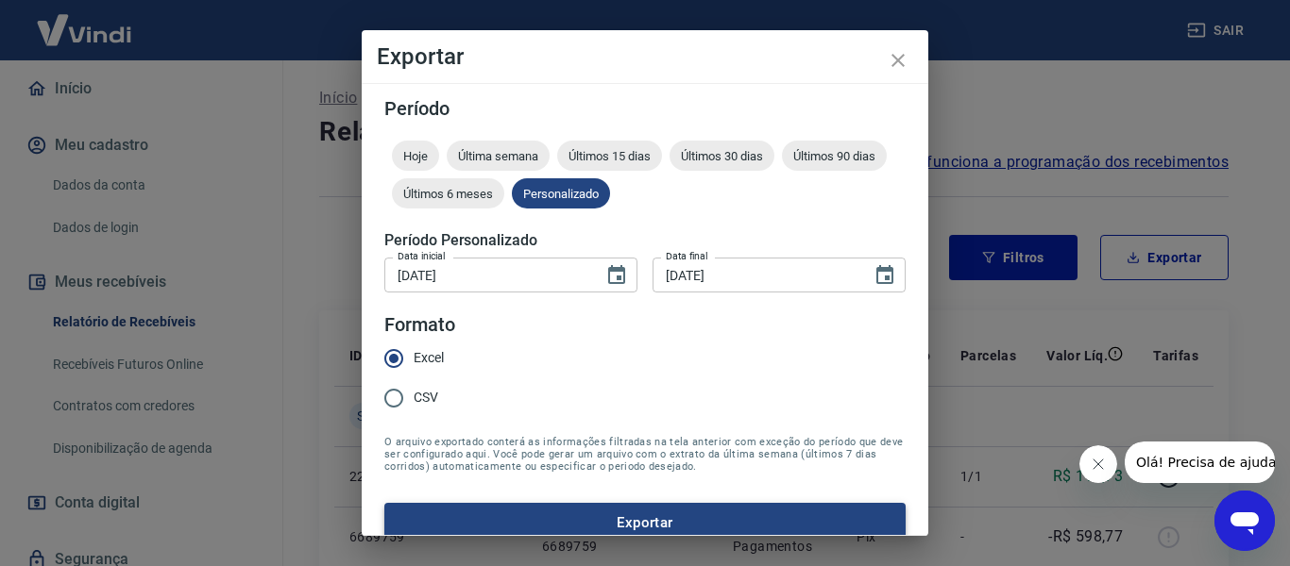
click at [545, 518] on button "Exportar" at bounding box center [644, 523] width 521 height 40
